Goal: Task Accomplishment & Management: Manage account settings

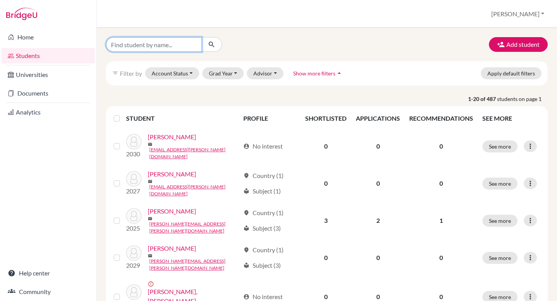
click at [153, 44] on input "Find student by name..." at bounding box center [154, 44] width 96 height 15
type input "[PERSON_NAME]"
click button "submit" at bounding box center [211, 44] width 20 height 15
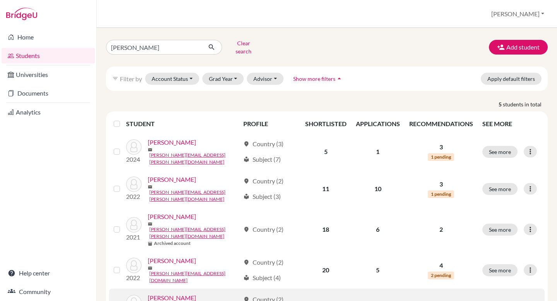
click at [172, 293] on link "[PERSON_NAME]" at bounding box center [172, 297] width 48 height 9
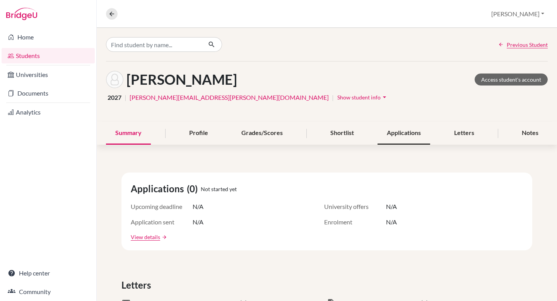
click at [407, 126] on div "Applications" at bounding box center [403, 133] width 53 height 23
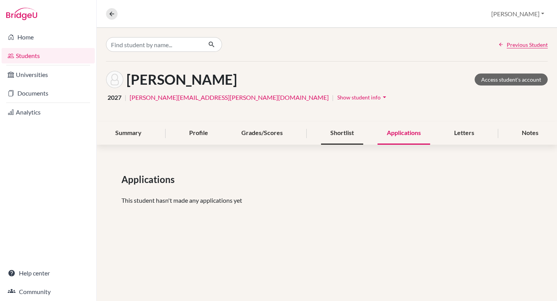
click at [348, 135] on div "Shortlist" at bounding box center [342, 133] width 42 height 23
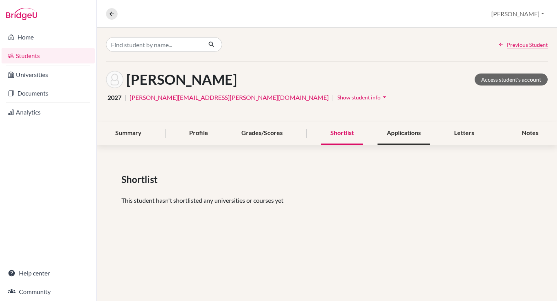
click at [407, 136] on div "Applications" at bounding box center [403, 133] width 53 height 23
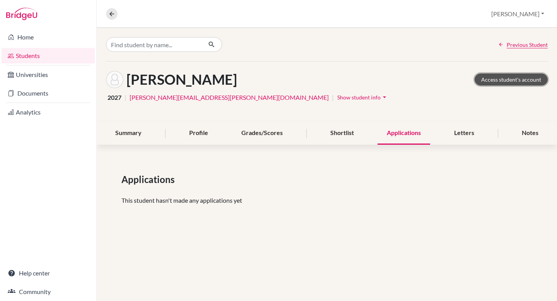
click at [490, 79] on link "Access student's account" at bounding box center [510, 79] width 73 height 12
